Goal: Information Seeking & Learning: Find specific fact

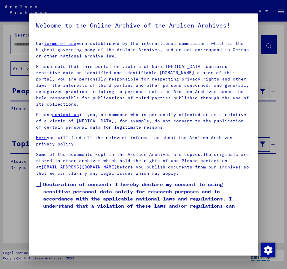
drag, startPoint x: 37, startPoint y: 176, endPoint x: 43, endPoint y: 177, distance: 6.3
click at [41, 181] on label "Declaration of consent: I hereby declare my consent to using sensitive personal…" at bounding box center [143, 199] width 215 height 36
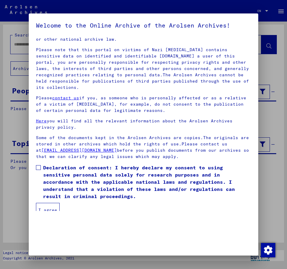
click at [50, 203] on button "I agree" at bounding box center [48, 210] width 24 height 14
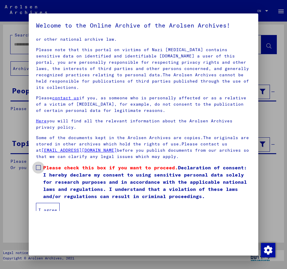
click at [39, 165] on span at bounding box center [38, 167] width 5 height 5
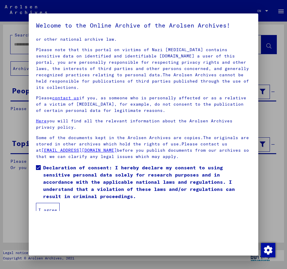
click at [42, 203] on button "I agree" at bounding box center [48, 210] width 24 height 14
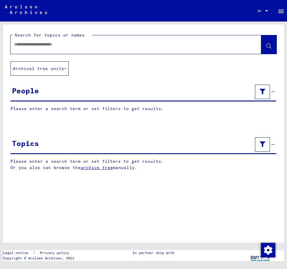
click at [29, 44] on input "text" at bounding box center [130, 44] width 233 height 6
type input "**********"
click at [266, 45] on icon at bounding box center [268, 46] width 5 height 5
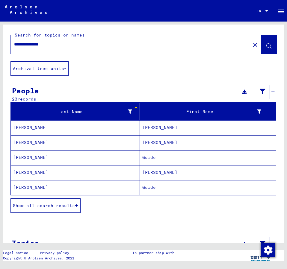
click at [43, 206] on span "Show all search results" at bounding box center [44, 205] width 62 height 5
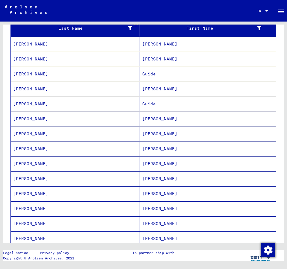
scroll to position [97, 0]
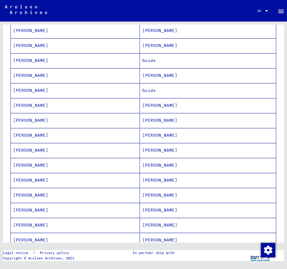
click at [147, 226] on mat-cell "[PERSON_NAME]" at bounding box center [208, 225] width 136 height 15
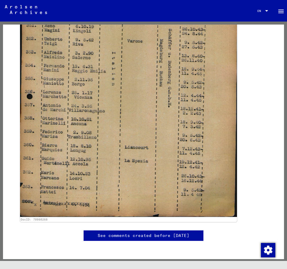
scroll to position [226, 0]
